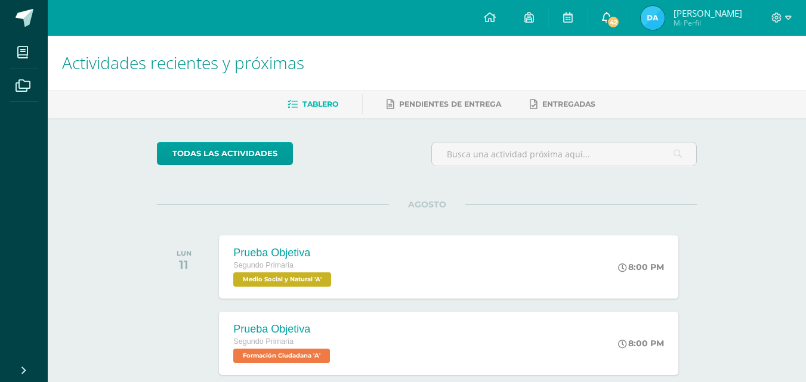
click at [609, 17] on span "42" at bounding box center [613, 22] width 13 height 13
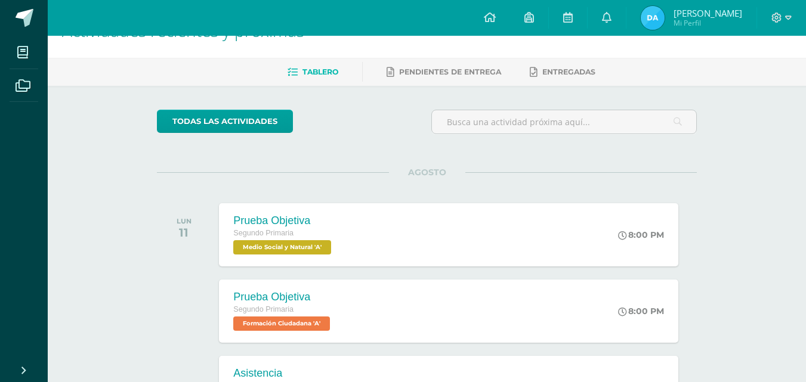
scroll to position [35, 0]
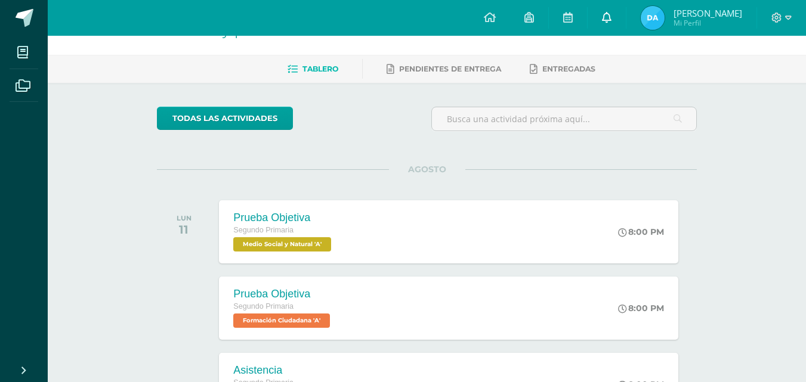
click at [607, 10] on link "0" at bounding box center [607, 18] width 38 height 36
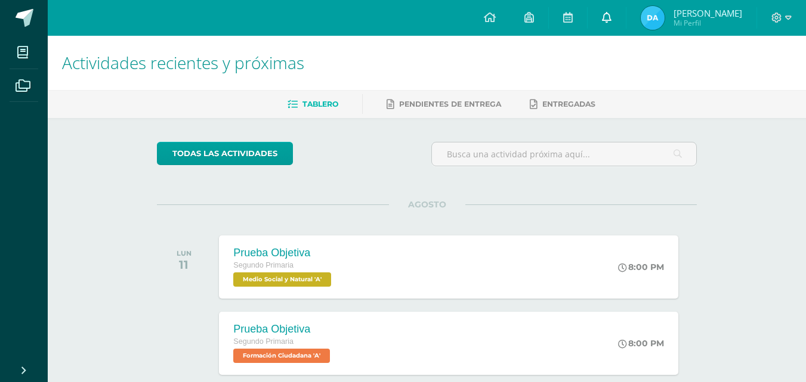
click at [610, 24] on link "0" at bounding box center [607, 18] width 38 height 36
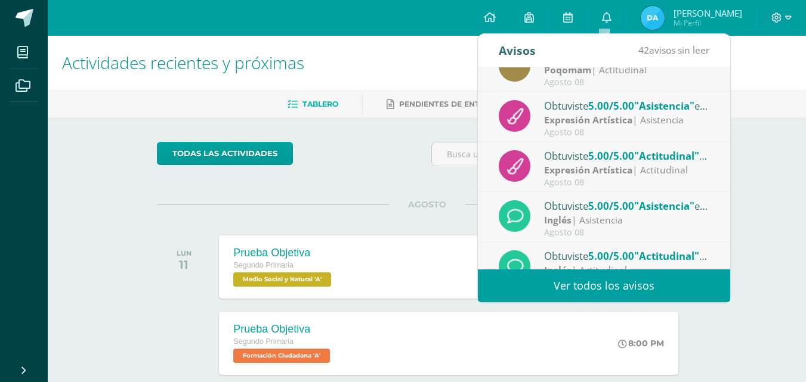
scroll to position [199, 0]
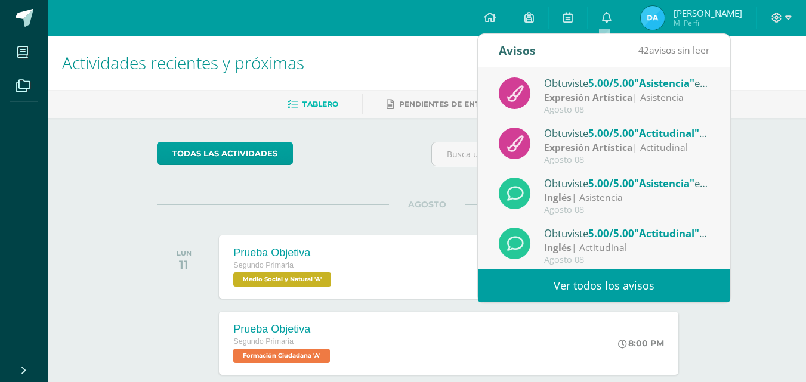
click at [640, 279] on link "Ver todos los avisos" at bounding box center [604, 286] width 252 height 33
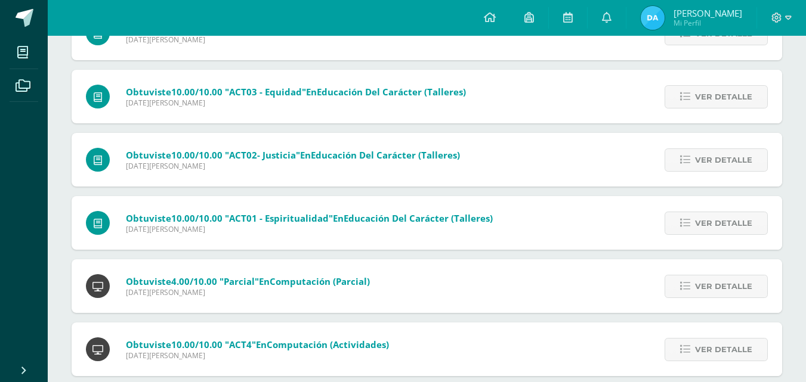
scroll to position [2080, 0]
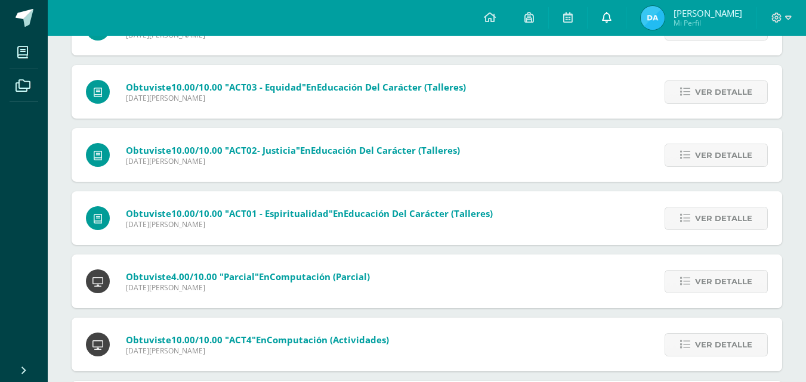
click at [606, 17] on icon at bounding box center [607, 17] width 10 height 11
click at [779, 14] on icon at bounding box center [777, 18] width 10 height 10
click at [741, 80] on span "Cerrar sesión" at bounding box center [751, 81] width 54 height 11
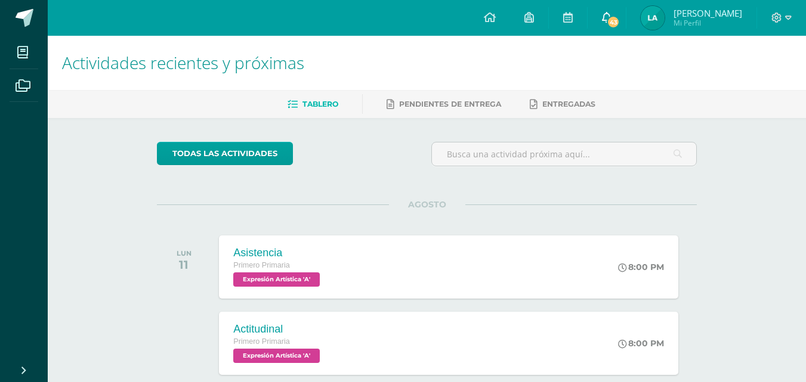
click at [621, 14] on link "43" at bounding box center [607, 18] width 38 height 36
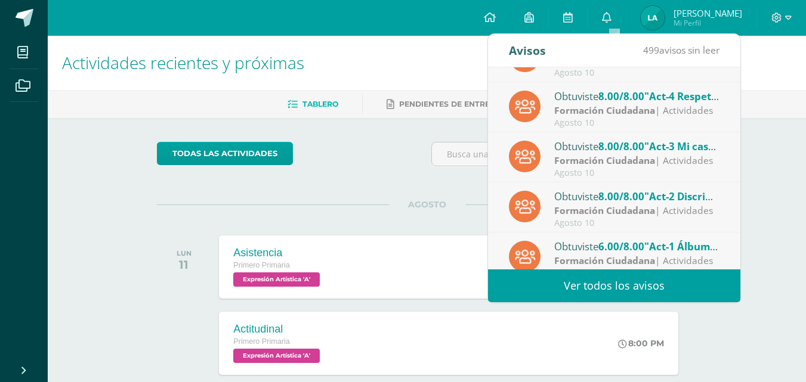
scroll to position [199, 0]
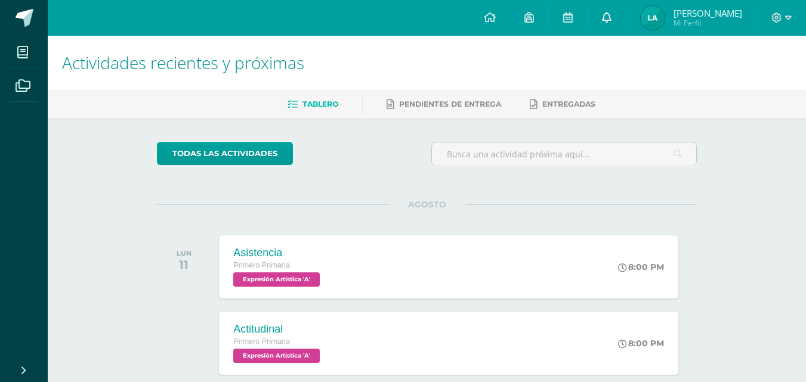
click at [612, 15] on icon at bounding box center [607, 17] width 10 height 11
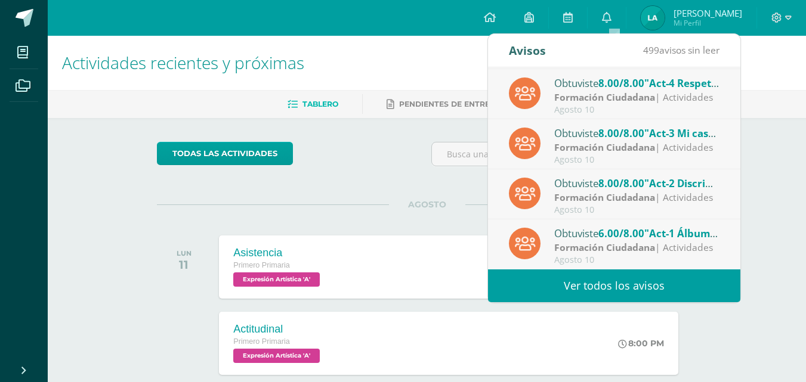
click at [589, 277] on link "Ver todos los avisos" at bounding box center [614, 286] width 252 height 33
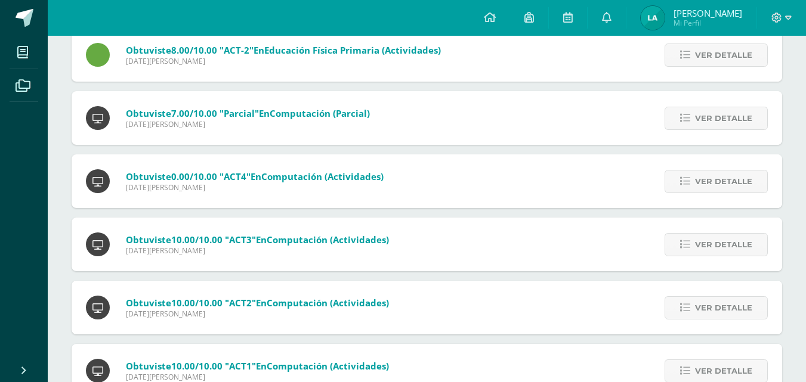
scroll to position [2311, 0]
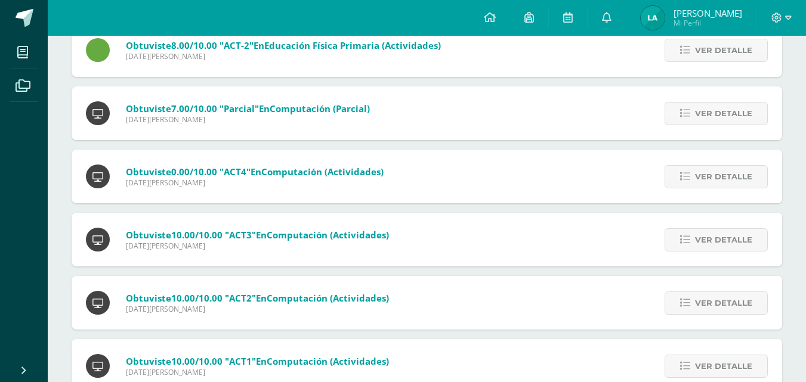
drag, startPoint x: 125, startPoint y: 167, endPoint x: 505, endPoint y: 197, distance: 381.3
click at [505, 197] on div "Obtuviste 0.00/10.00 "ACT4" en Computación (Actividades) [DATE][PERSON_NAME] Ve…" at bounding box center [427, 177] width 711 height 54
copy div "Obtuviste 0.00/10.00 "ACT4" en Computación (Actividades) [DATE][PERSON_NAME]"
